Goal: Task Accomplishment & Management: Manage account settings

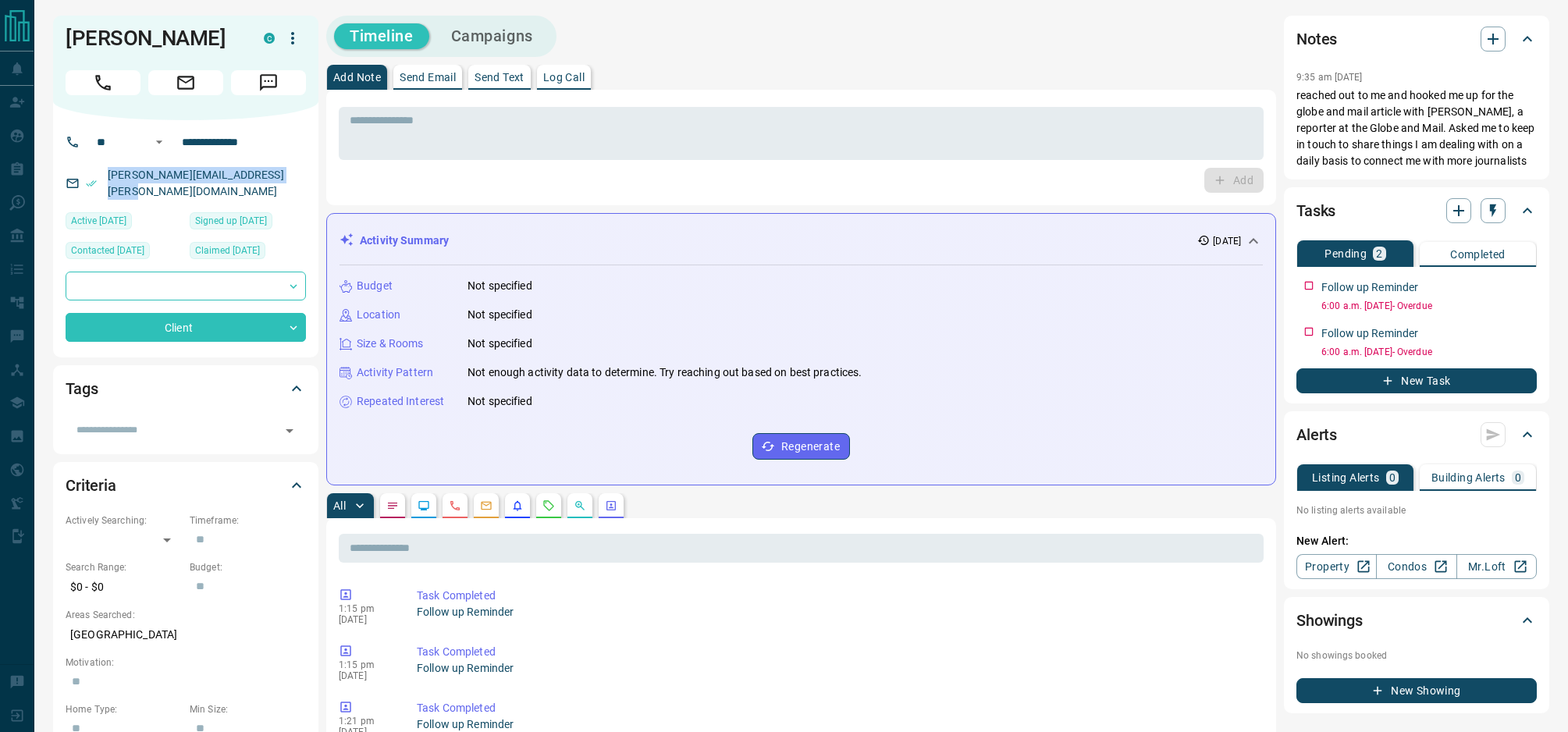
drag, startPoint x: 297, startPoint y: 176, endPoint x: 79, endPoint y: 175, distance: 218.0
click at [79, 175] on div "[PERSON_NAME][EMAIL_ADDRESS][PERSON_NAME][DOMAIN_NAME]" at bounding box center [186, 183] width 241 height 43
copy link "[PERSON_NAME][EMAIL_ADDRESS][PERSON_NAME][DOMAIN_NAME]"
click at [1486, 218] on icon "button" at bounding box center [1493, 210] width 16 height 16
click at [1459, 297] on li "1 Week Follow-Up" at bounding box center [1454, 304] width 106 height 24
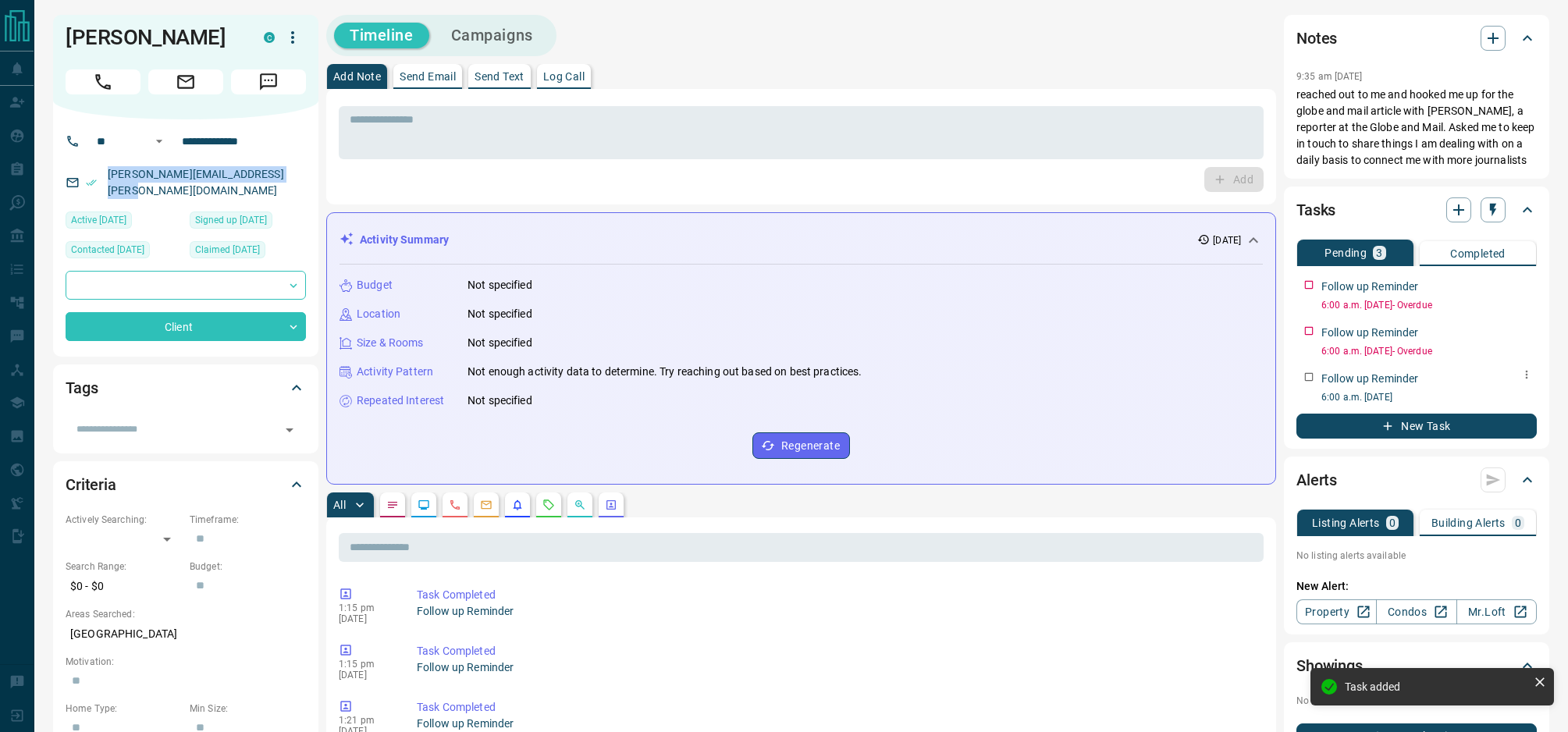
scroll to position [2, 0]
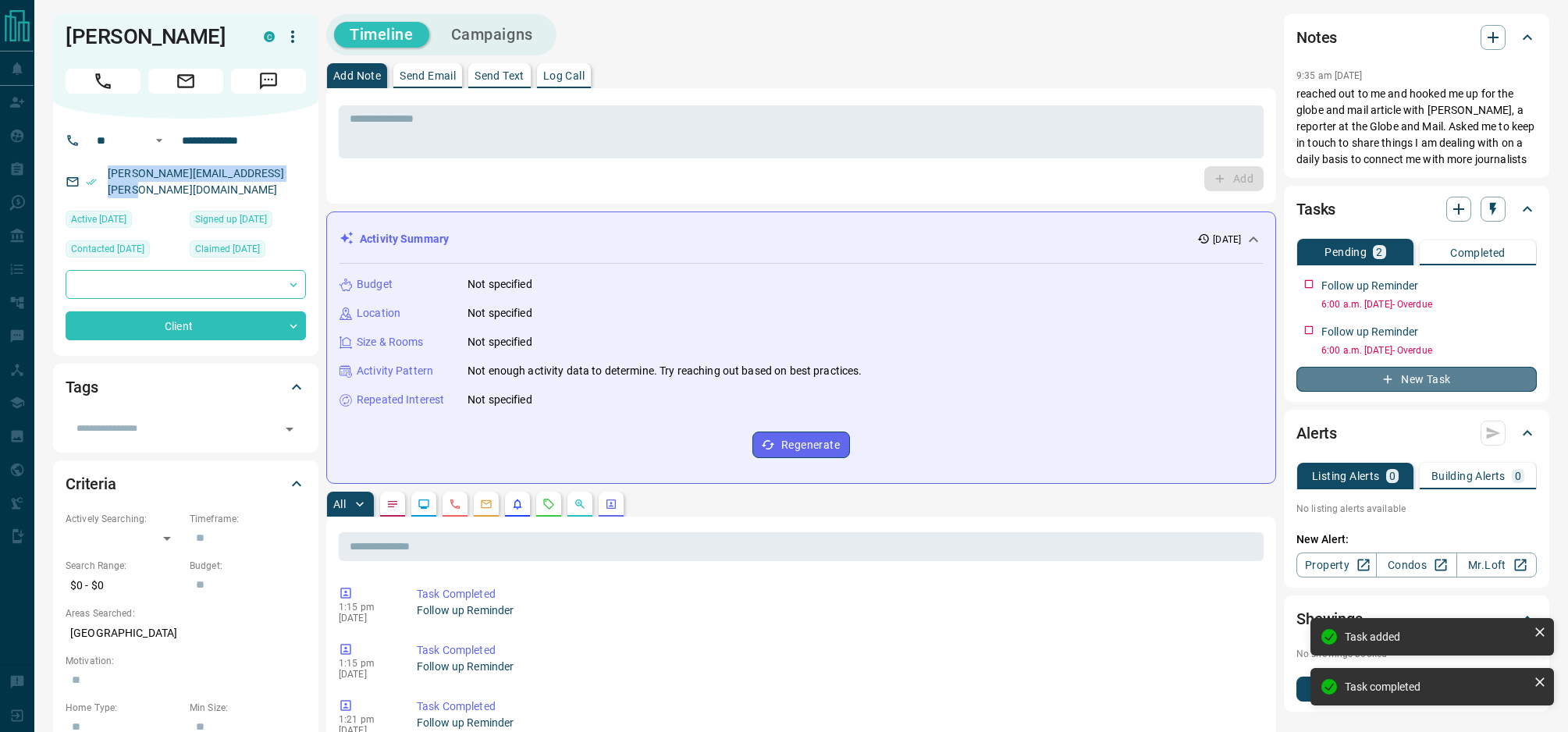
click at [1380, 392] on button "New Task" at bounding box center [1417, 379] width 241 height 25
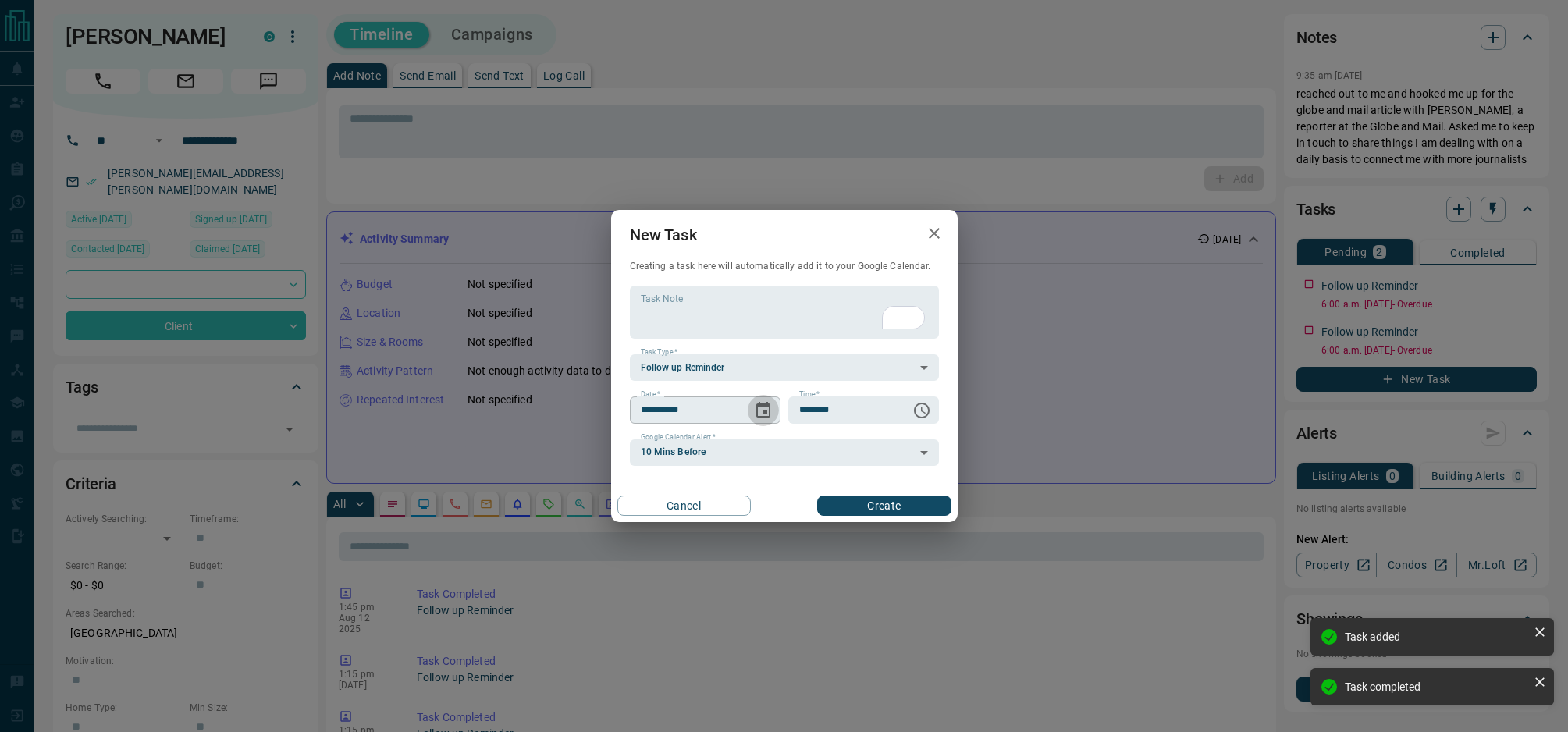
click at [761, 405] on icon "Choose date, selected date is Aug 13, 2025" at bounding box center [763, 409] width 14 height 16
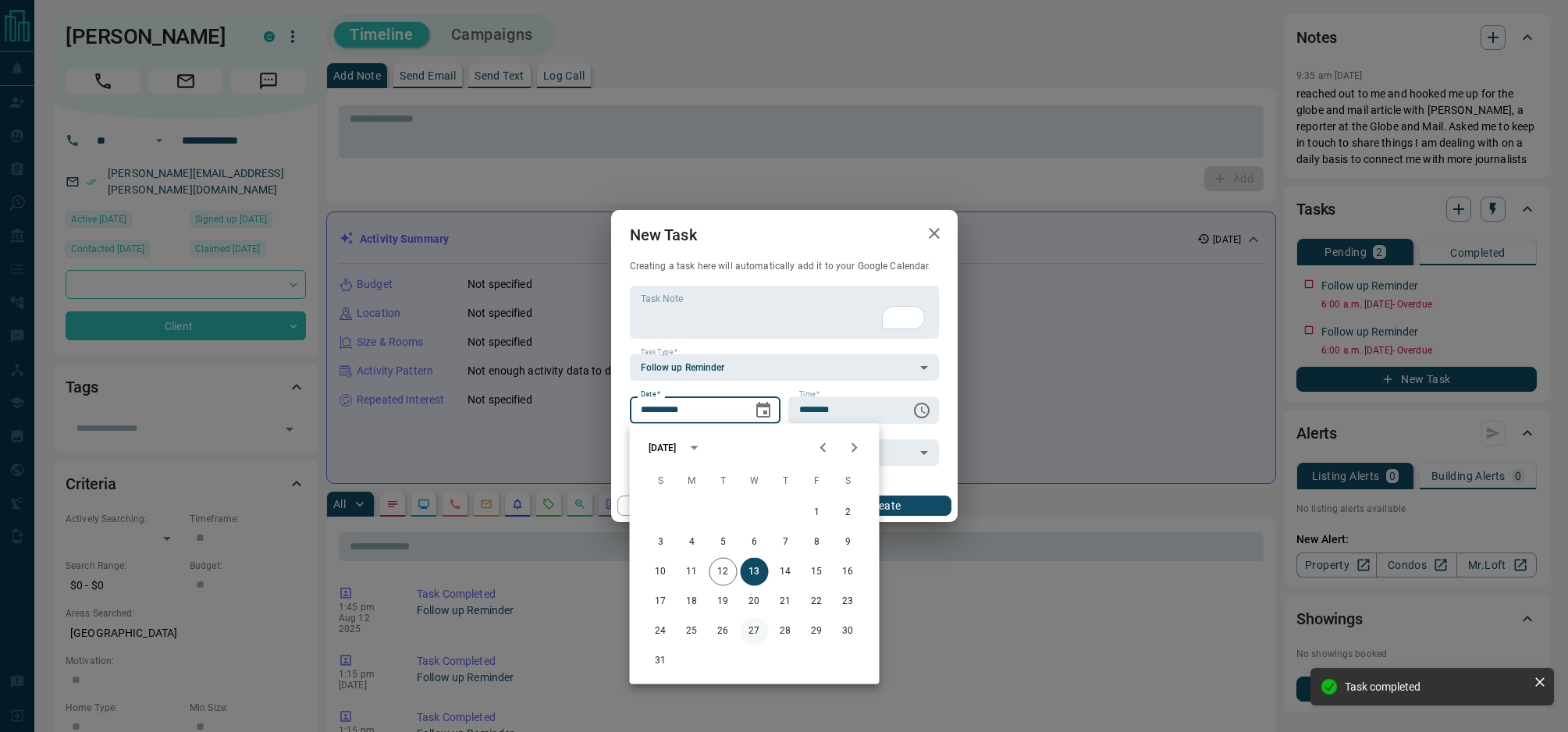
click at [753, 626] on button "27" at bounding box center [755, 631] width 28 height 28
type input "**********"
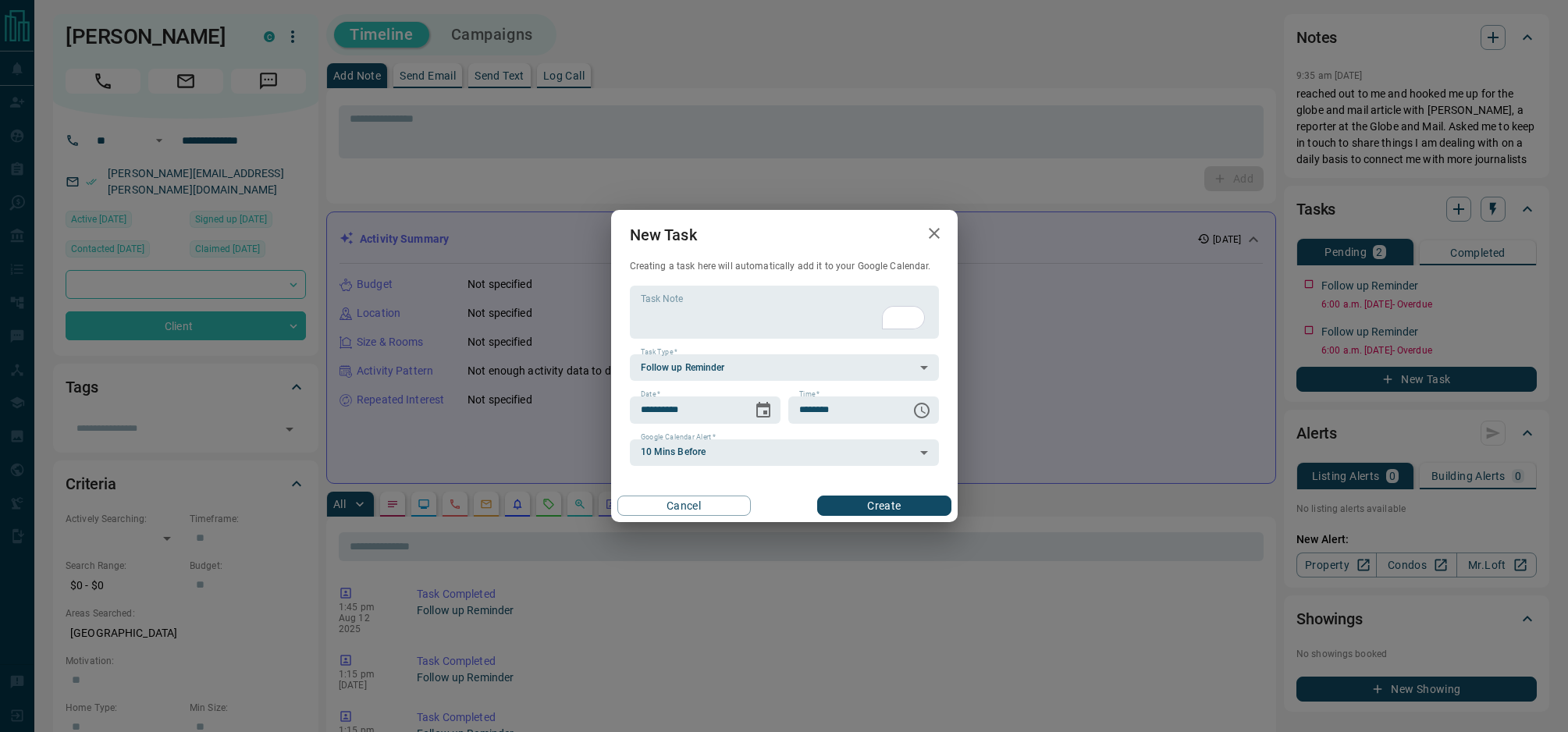
click at [915, 502] on button "Create" at bounding box center [884, 505] width 133 height 20
